Goal: Check status

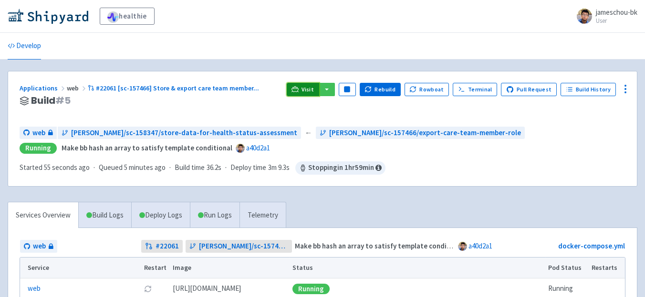
click at [300, 94] on link "Visit" at bounding box center [303, 89] width 32 height 13
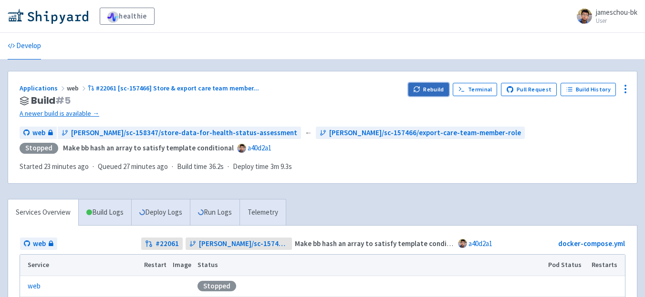
click at [428, 93] on button "Rebuild" at bounding box center [428, 89] width 41 height 13
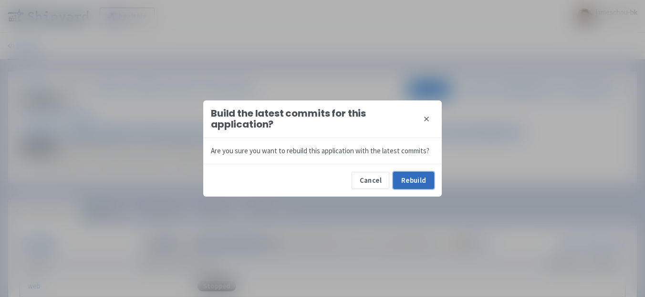
click at [417, 186] on button "Rebuild" at bounding box center [413, 180] width 41 height 17
